Goal: Task Accomplishment & Management: Manage account settings

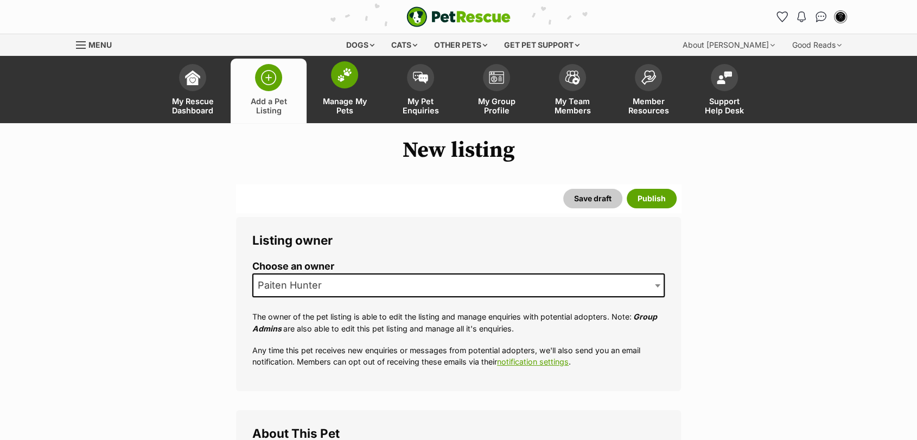
click at [352, 80] on span at bounding box center [344, 74] width 27 height 27
